Goal: Check status: Check status

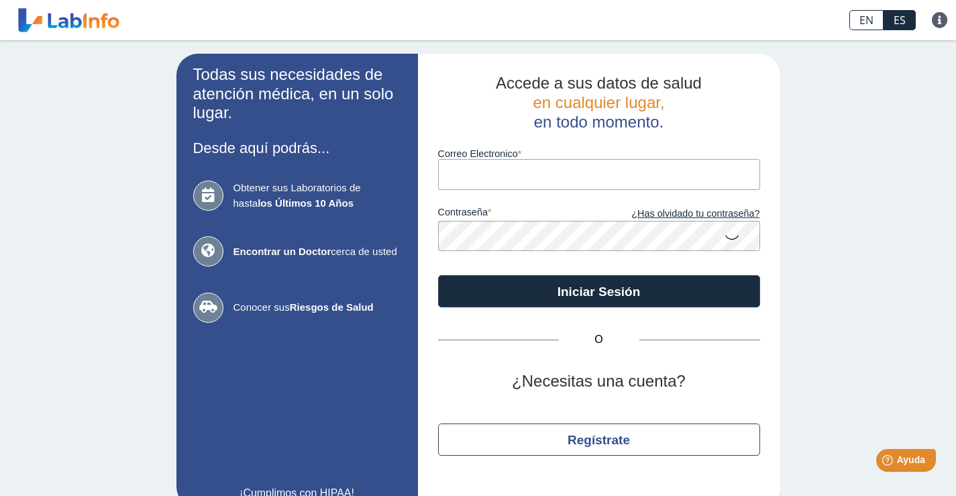
click at [494, 180] on input "Correo Electronico" at bounding box center [599, 174] width 322 height 30
type input "[EMAIL_ADDRESS][DOMAIN_NAME]"
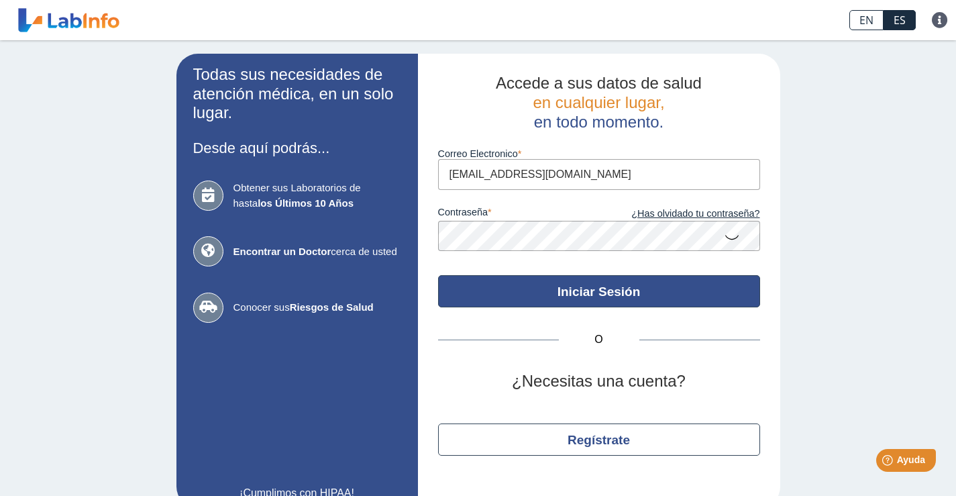
click at [520, 280] on button "Iniciar Sesión" at bounding box center [599, 291] width 322 height 32
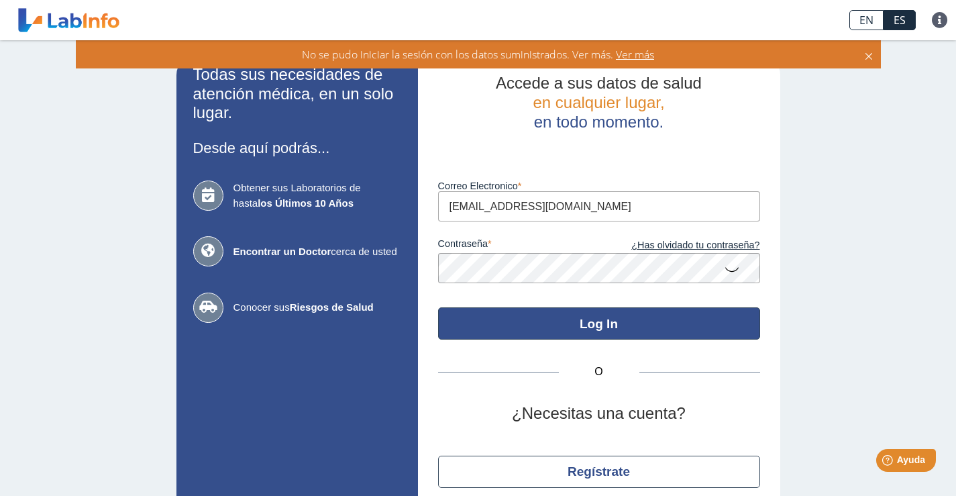
drag, startPoint x: 625, startPoint y: 323, endPoint x: 618, endPoint y: 321, distance: 7.9
click at [624, 323] on button "Log In" at bounding box center [599, 323] width 322 height 32
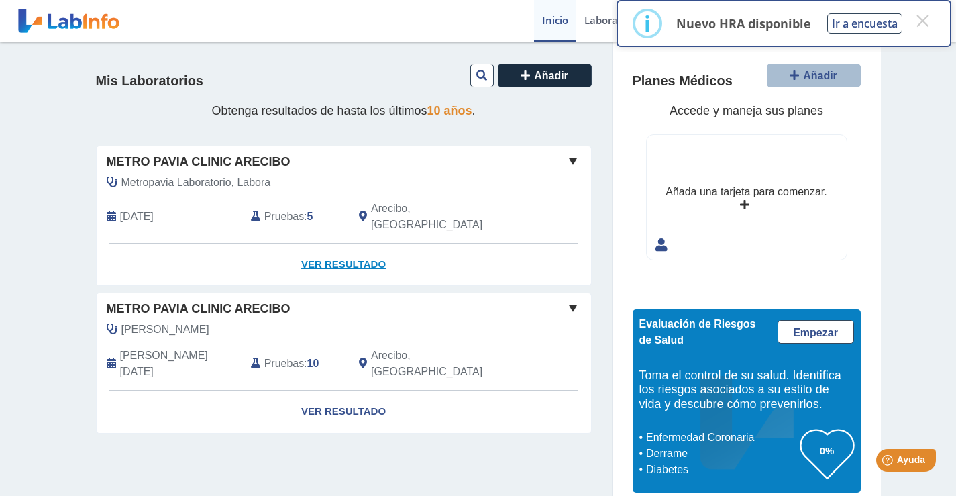
click at [334, 247] on link "Ver Resultado" at bounding box center [344, 264] width 494 height 42
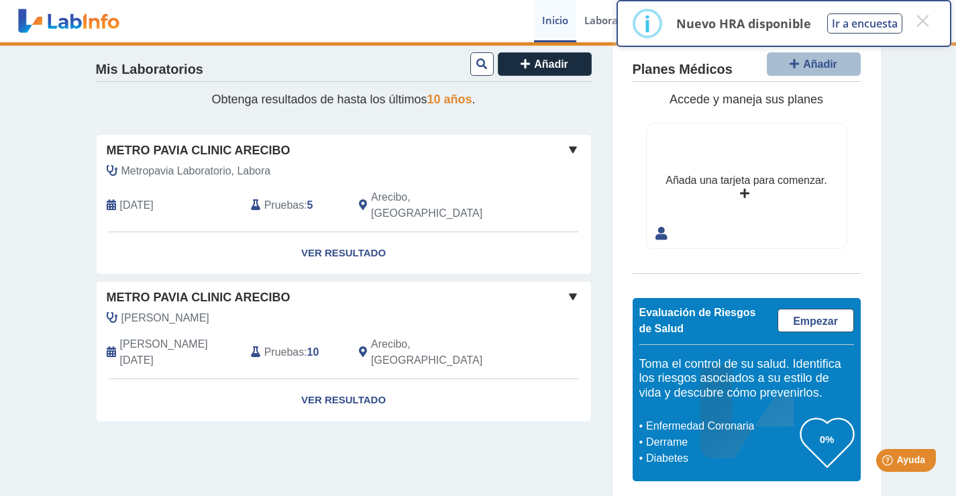
scroll to position [17, 0]
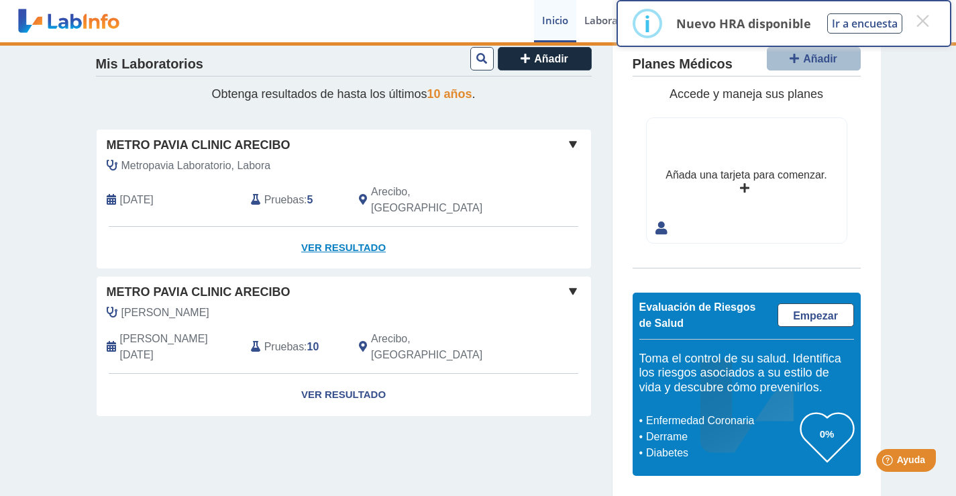
click at [327, 230] on link "Ver Resultado" at bounding box center [344, 248] width 494 height 42
click at [307, 194] on b "5" at bounding box center [310, 199] width 6 height 11
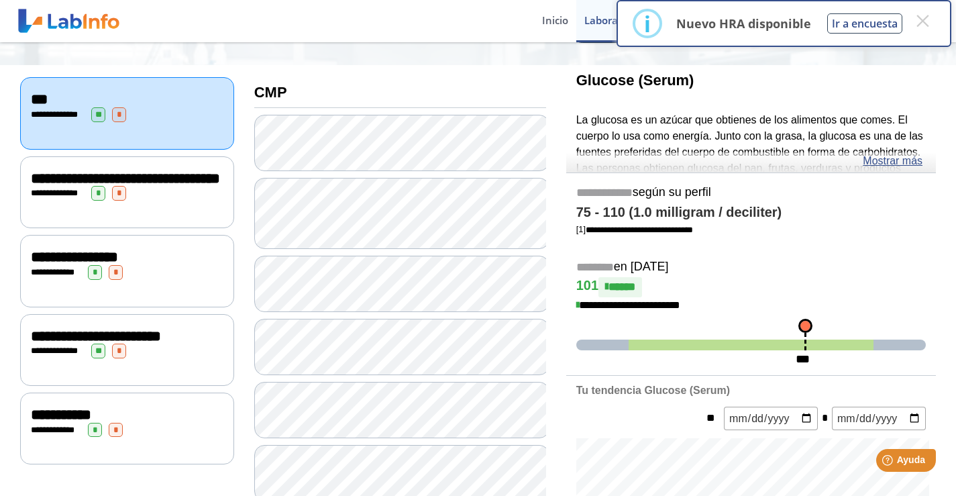
scroll to position [134, 0]
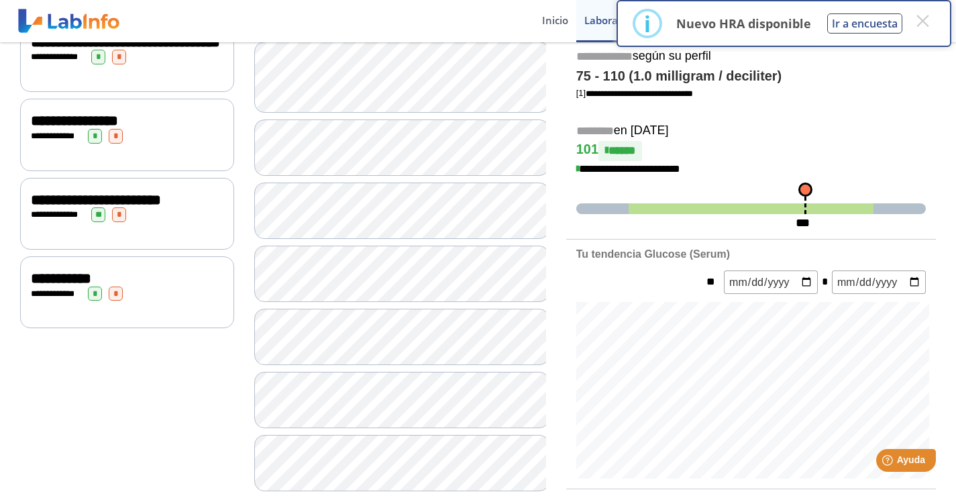
click at [158, 328] on div "**********" at bounding box center [127, 292] width 214 height 72
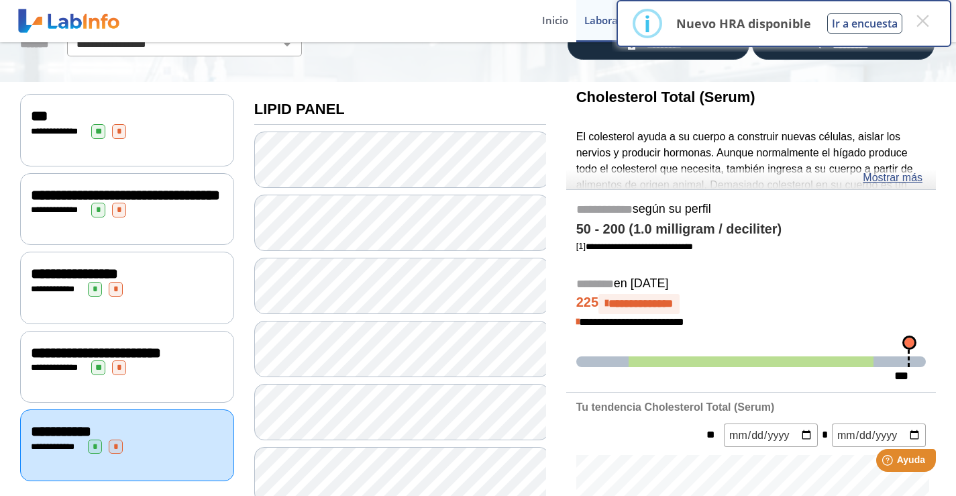
scroll to position [134, 0]
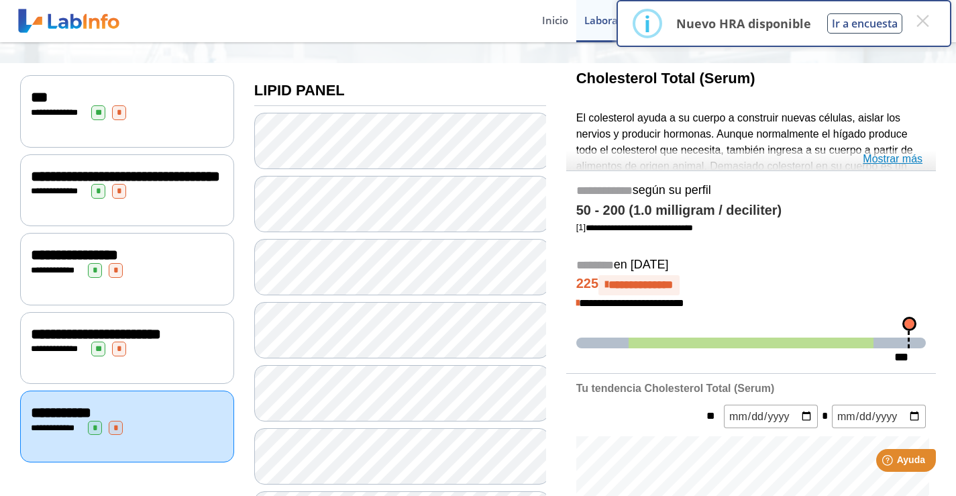
click at [879, 162] on link "Mostrar más" at bounding box center [893, 159] width 60 height 16
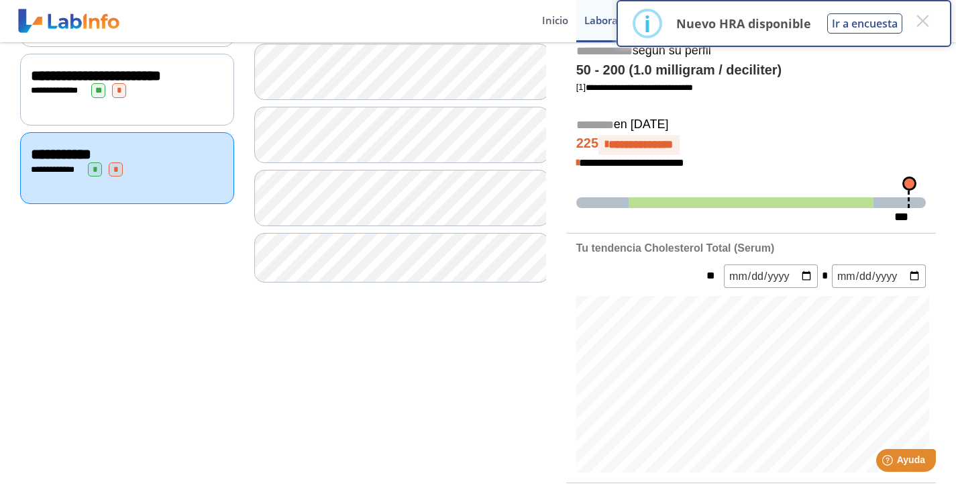
scroll to position [335, 0]
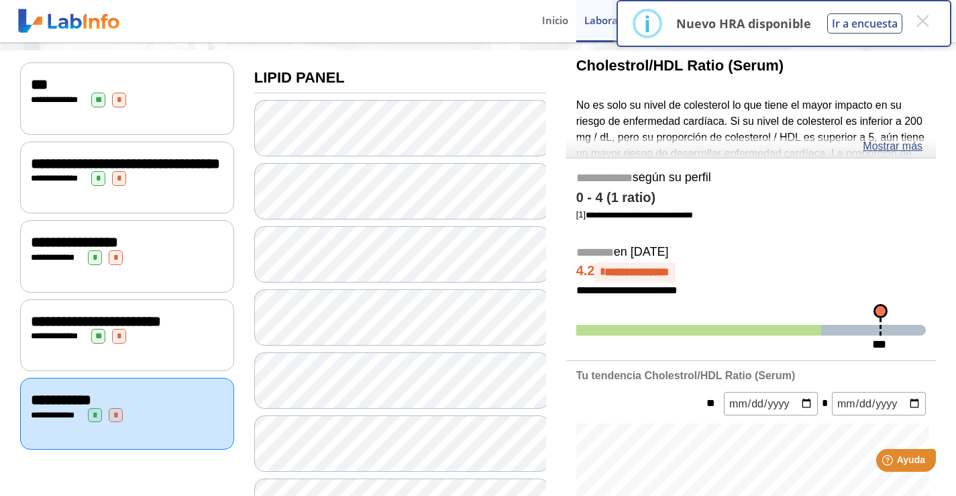
scroll to position [134, 0]
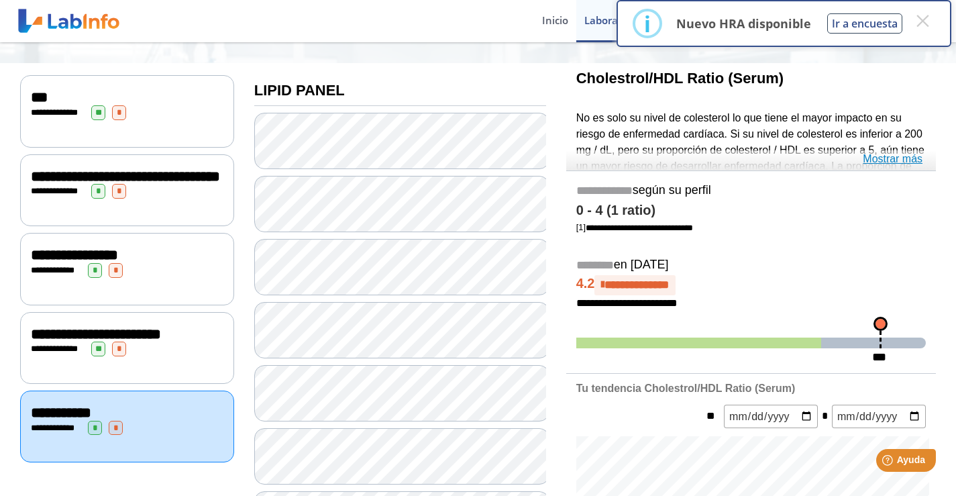
click at [884, 160] on link "Mostrar más" at bounding box center [893, 159] width 60 height 16
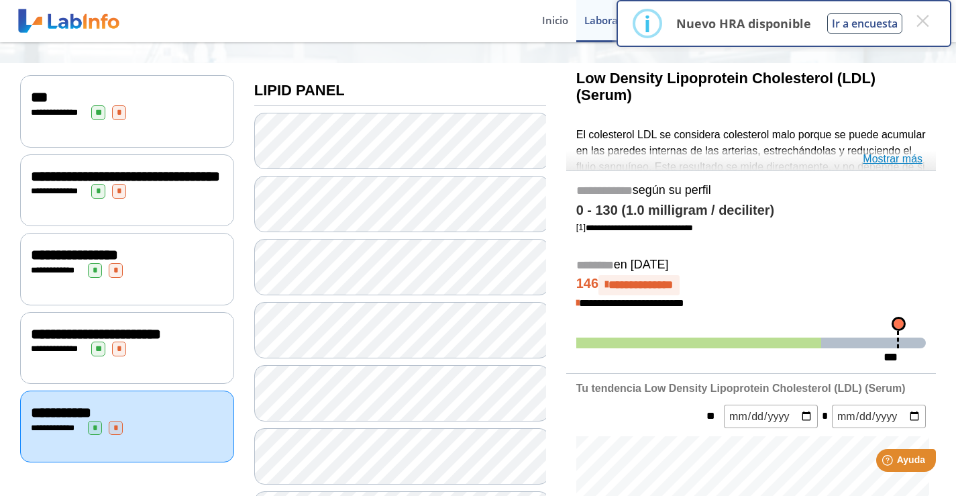
click at [893, 154] on link "Mostrar más" at bounding box center [893, 159] width 60 height 16
